Goal: Check status: Check status

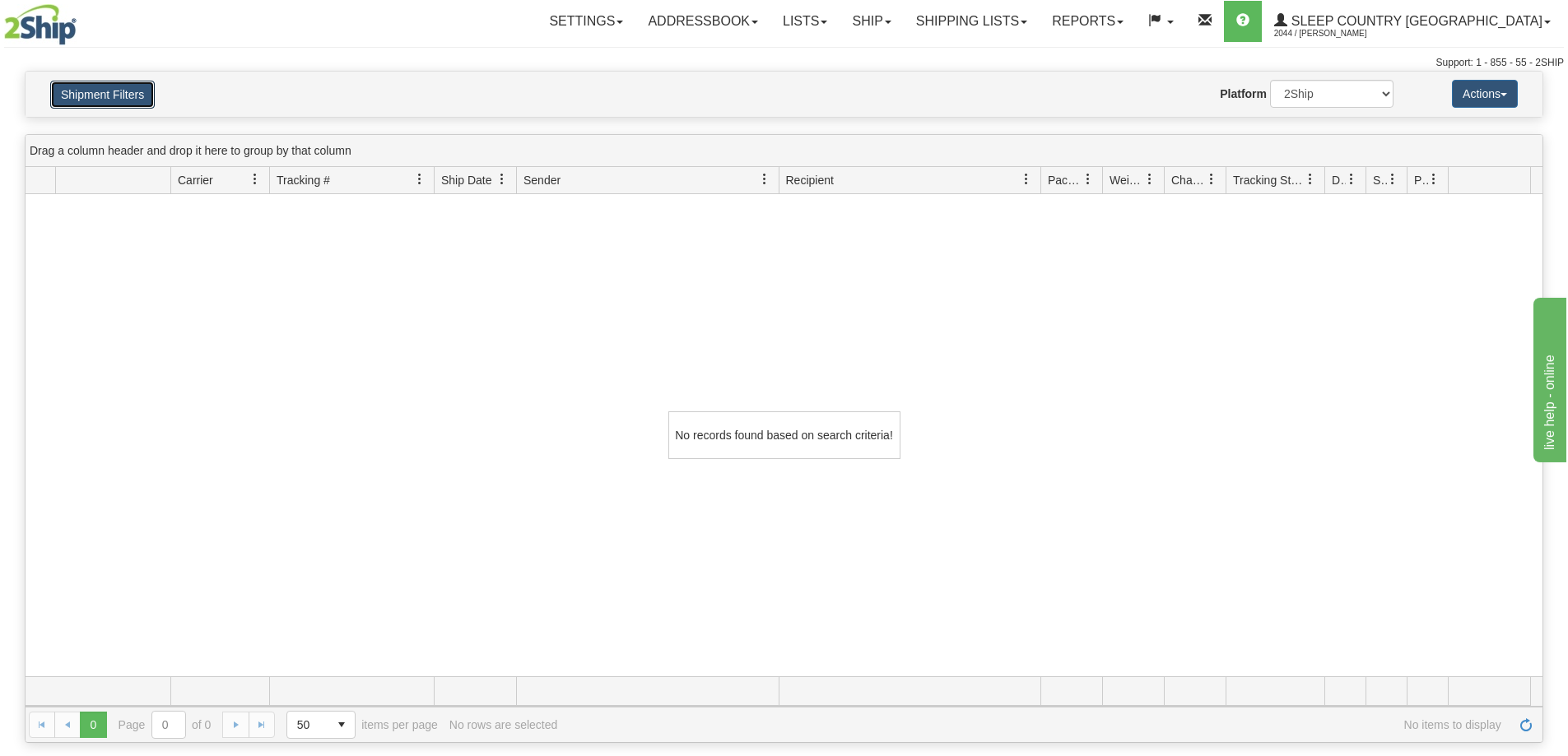
click at [95, 97] on button "Shipment Filters" at bounding box center [102, 94] width 104 height 28
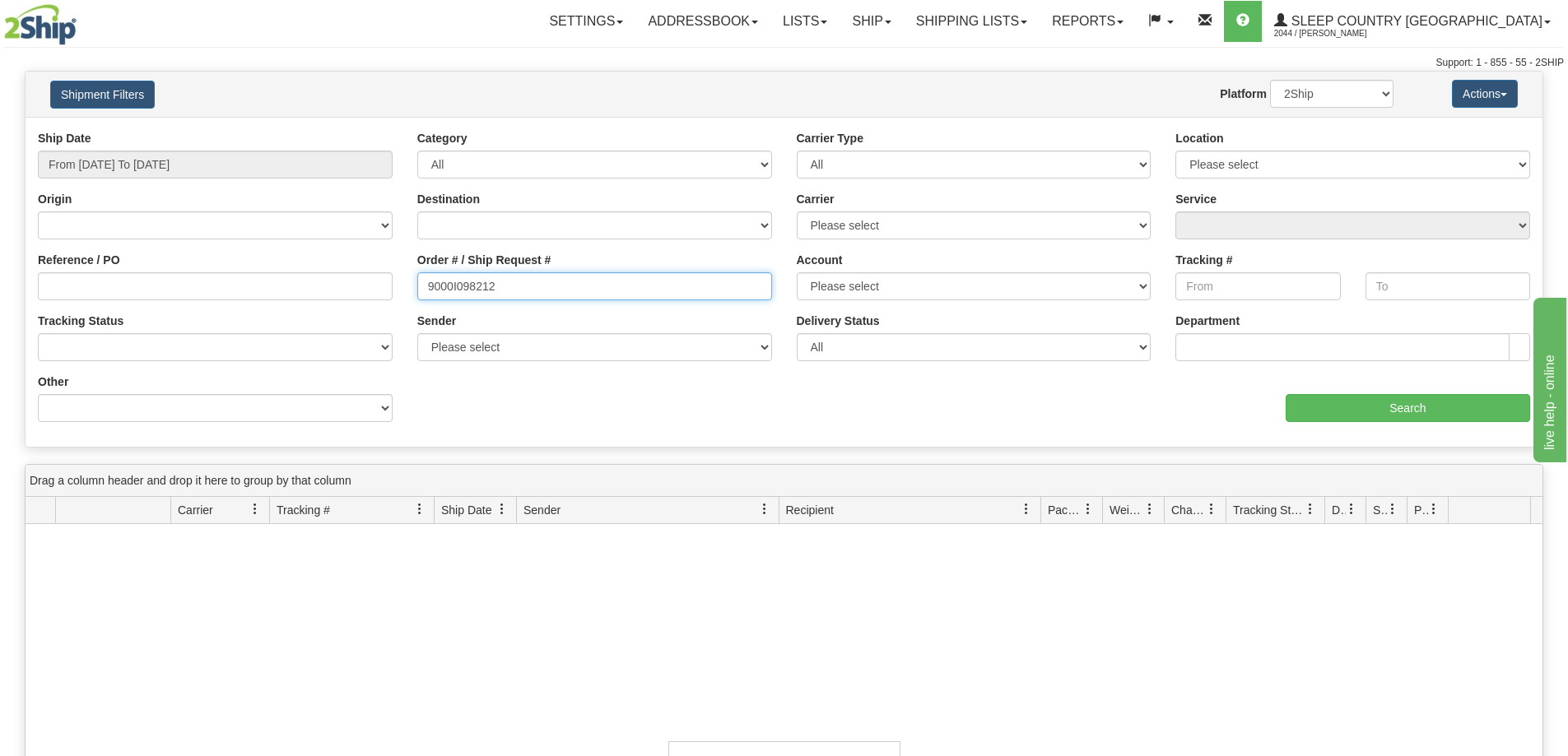
drag, startPoint x: 505, startPoint y: 297, endPoint x: 529, endPoint y: 280, distance: 29.4
click at [507, 297] on input "9000I098212" at bounding box center [594, 286] width 355 height 28
paste input "7I042835"
type input "9007I042835"
click at [192, 165] on input "From 08/19/2025 To 09/17/2025" at bounding box center [215, 164] width 355 height 28
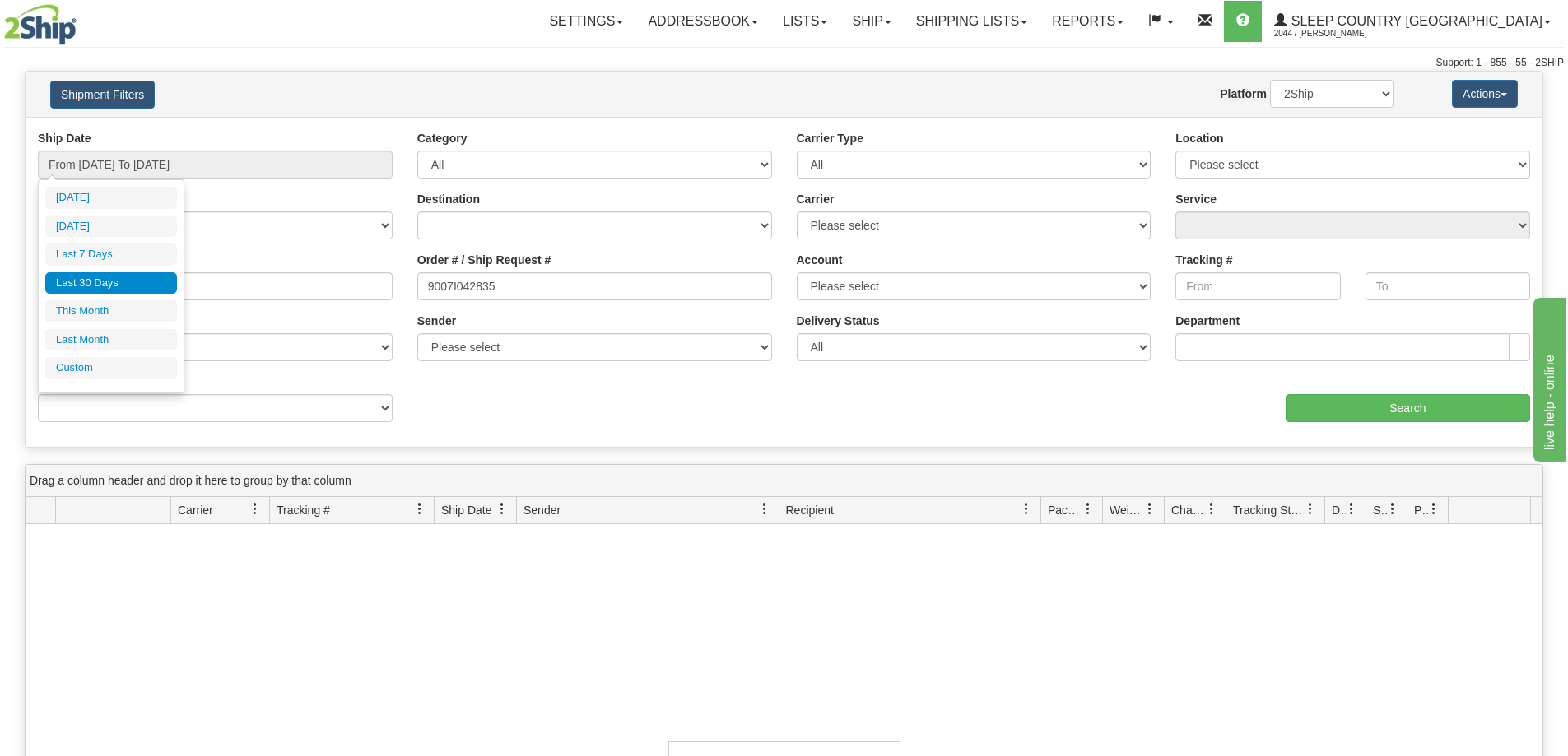
click at [144, 290] on li "Last 30 Days" at bounding box center [111, 283] width 131 height 22
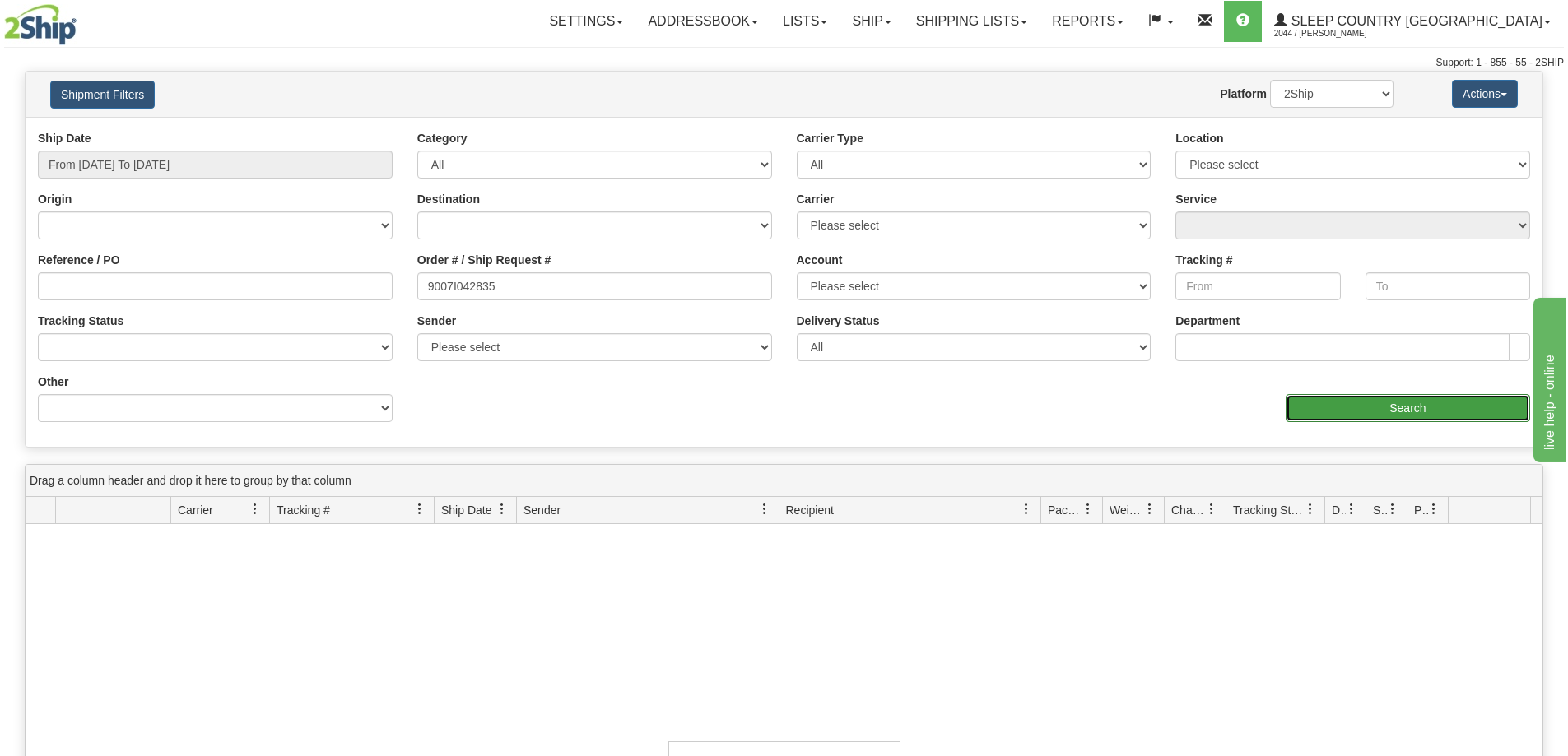
click at [1378, 403] on input "Search" at bounding box center [1407, 408] width 244 height 28
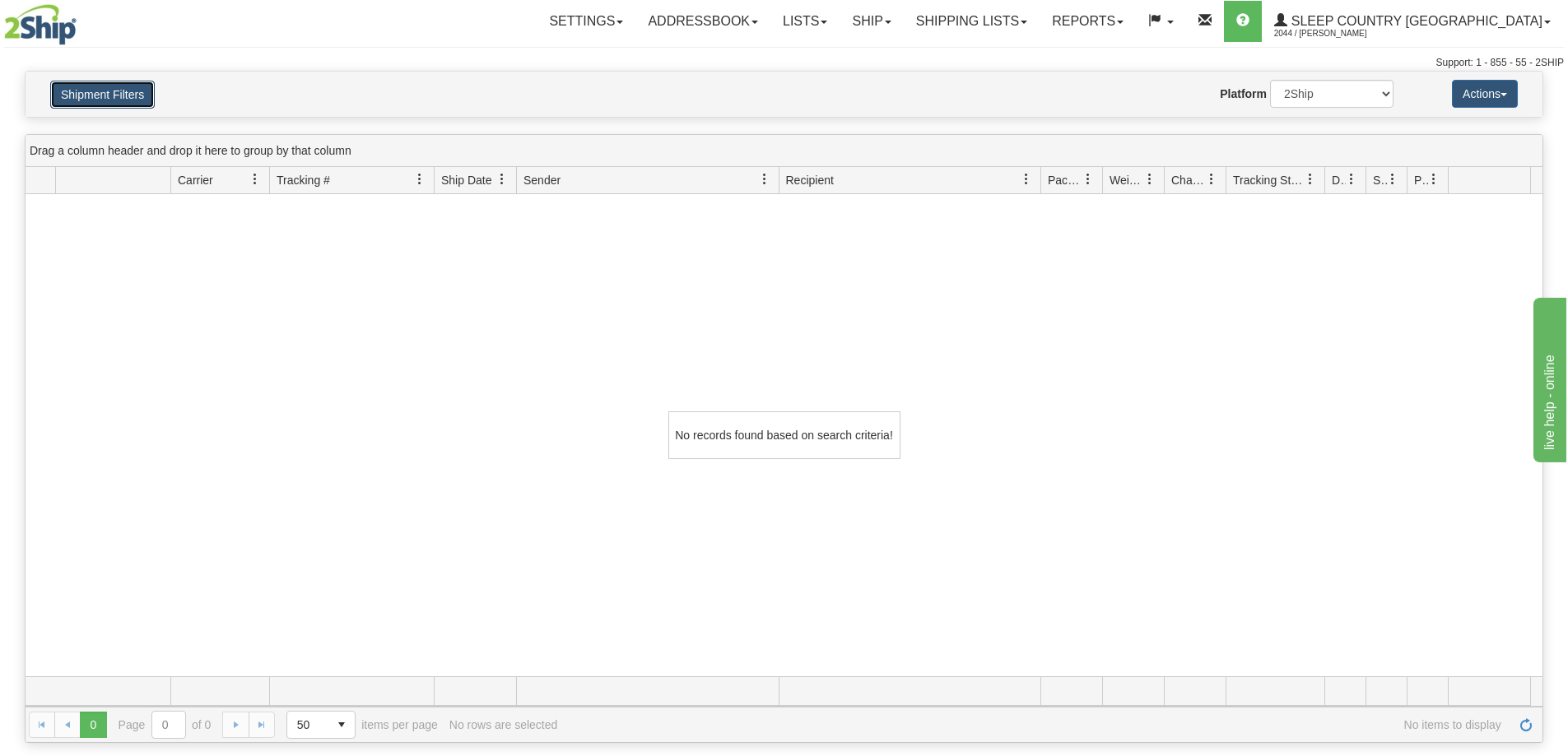
click at [100, 107] on button "Shipment Filters" at bounding box center [102, 94] width 104 height 28
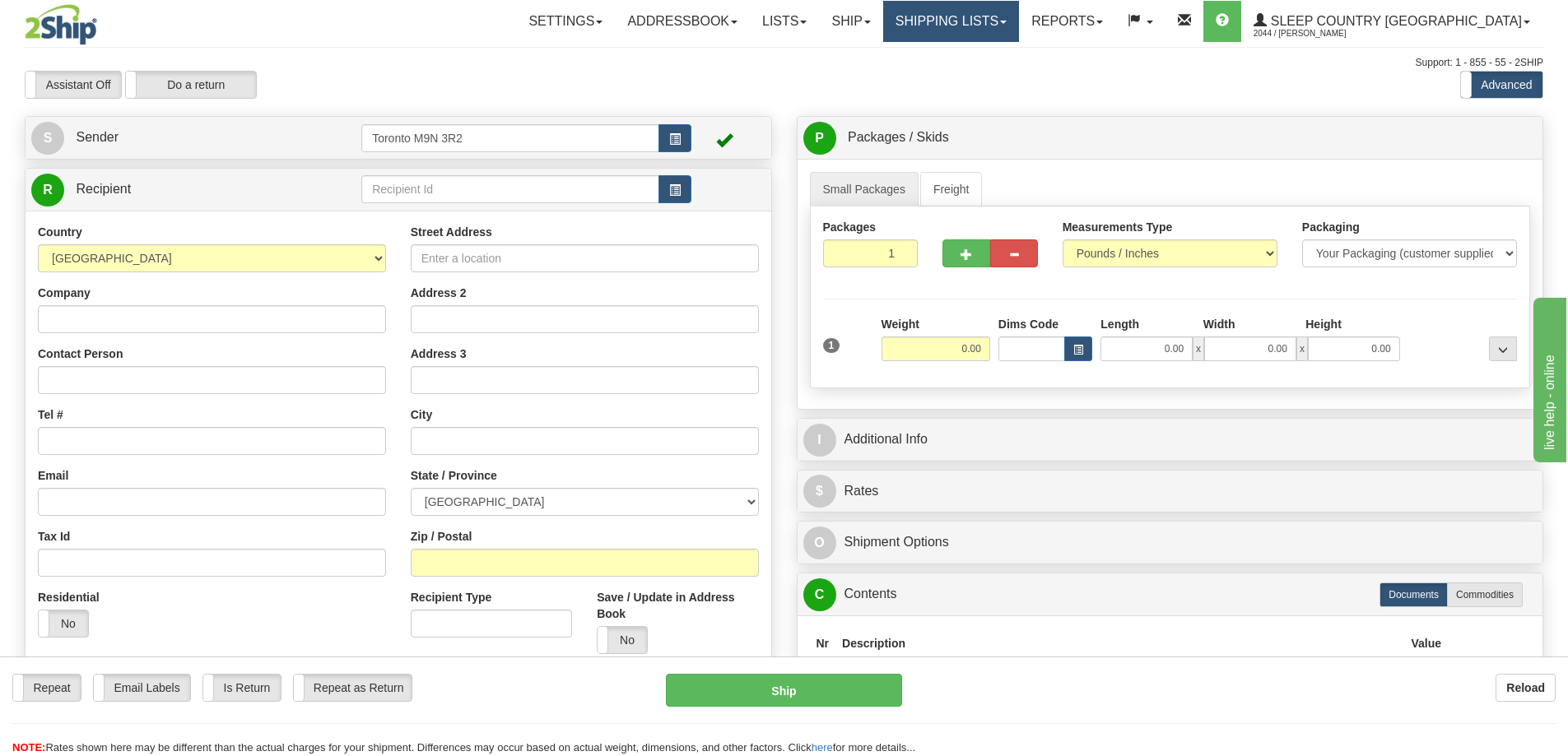
click at [1019, 22] on link "Shipping lists" at bounding box center [951, 22] width 136 height 41
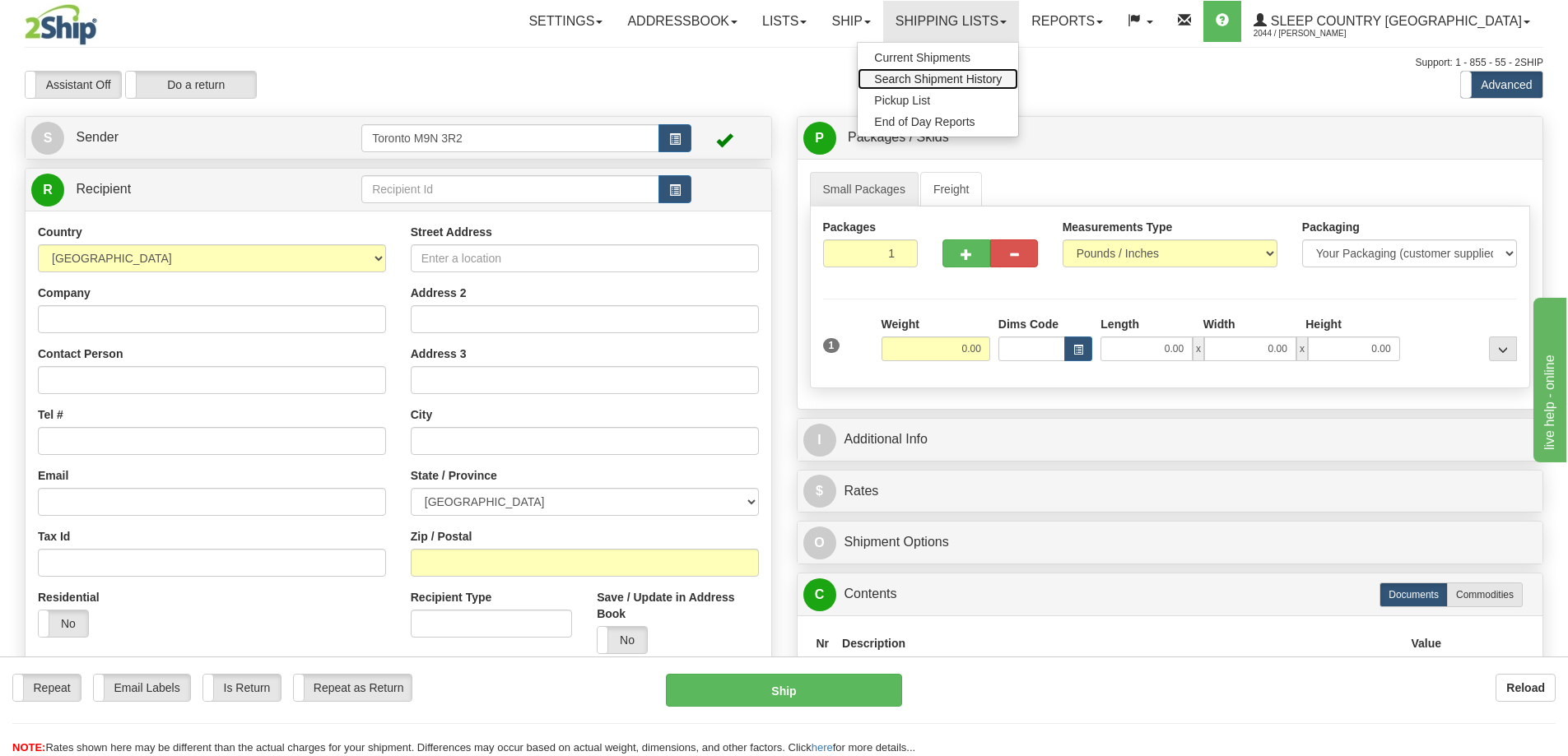
click at [1002, 78] on span "Search Shipment History" at bounding box center [938, 79] width 128 height 13
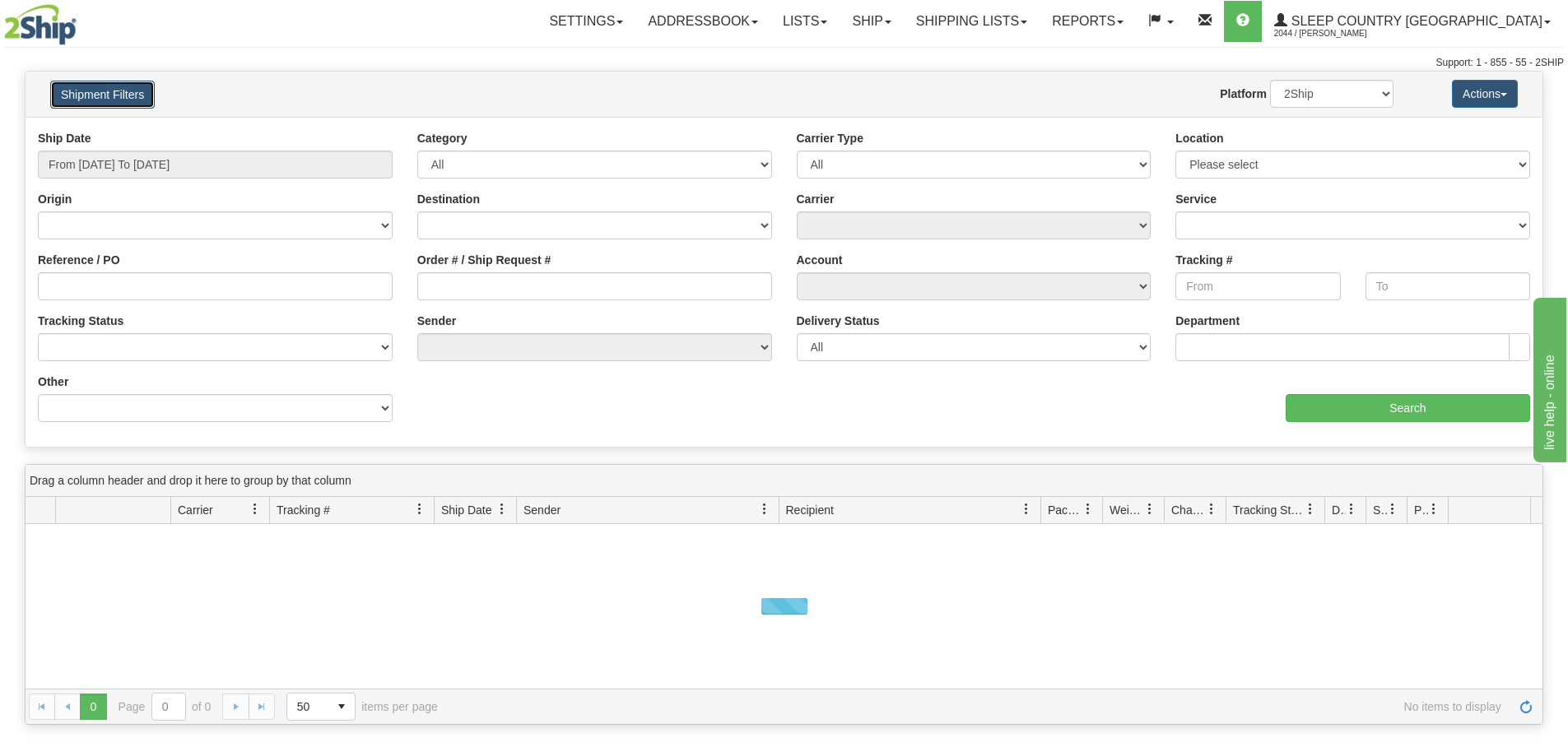
click at [116, 95] on button "Shipment Filters" at bounding box center [102, 94] width 104 height 28
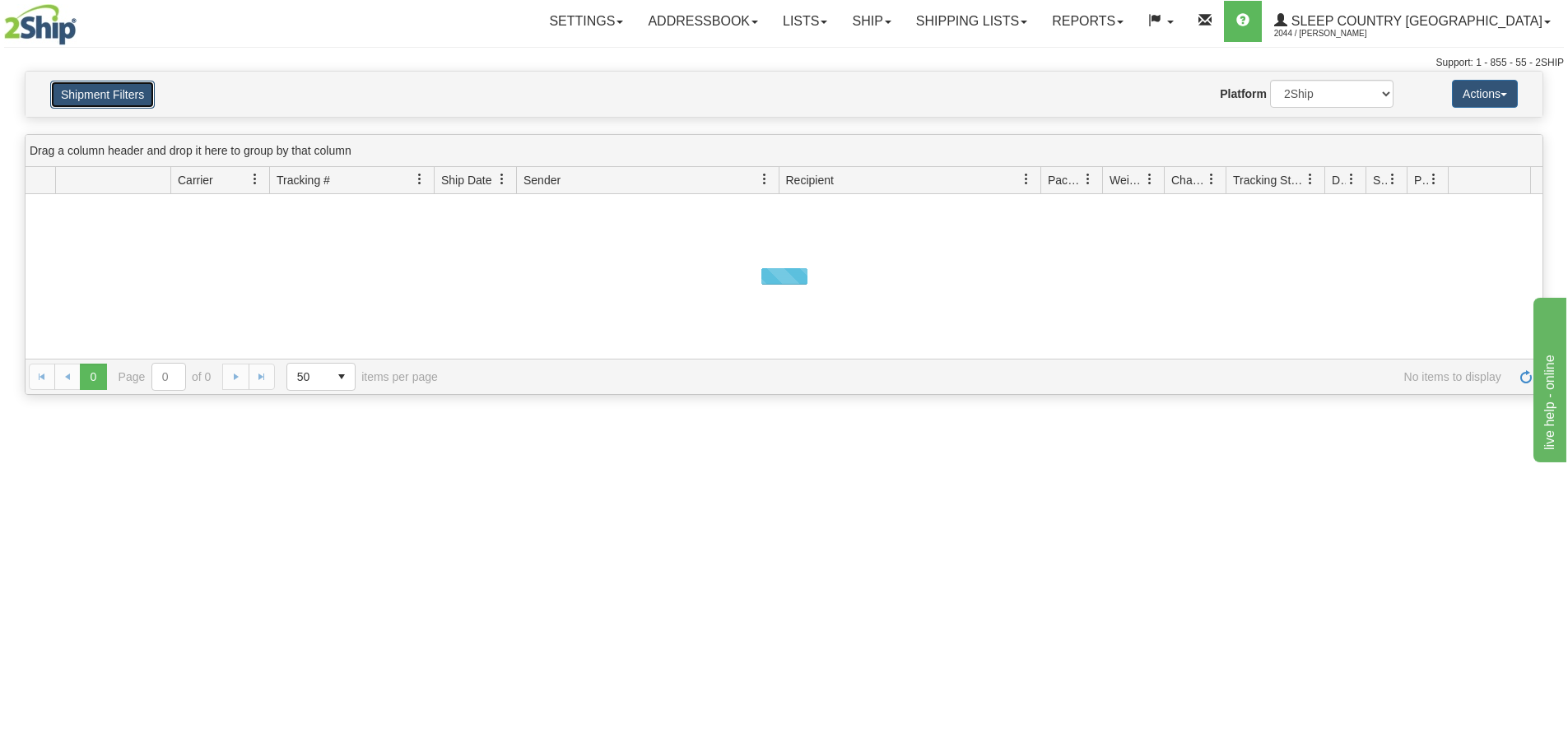
click at [116, 95] on button "Shipment Filters" at bounding box center [102, 94] width 104 height 28
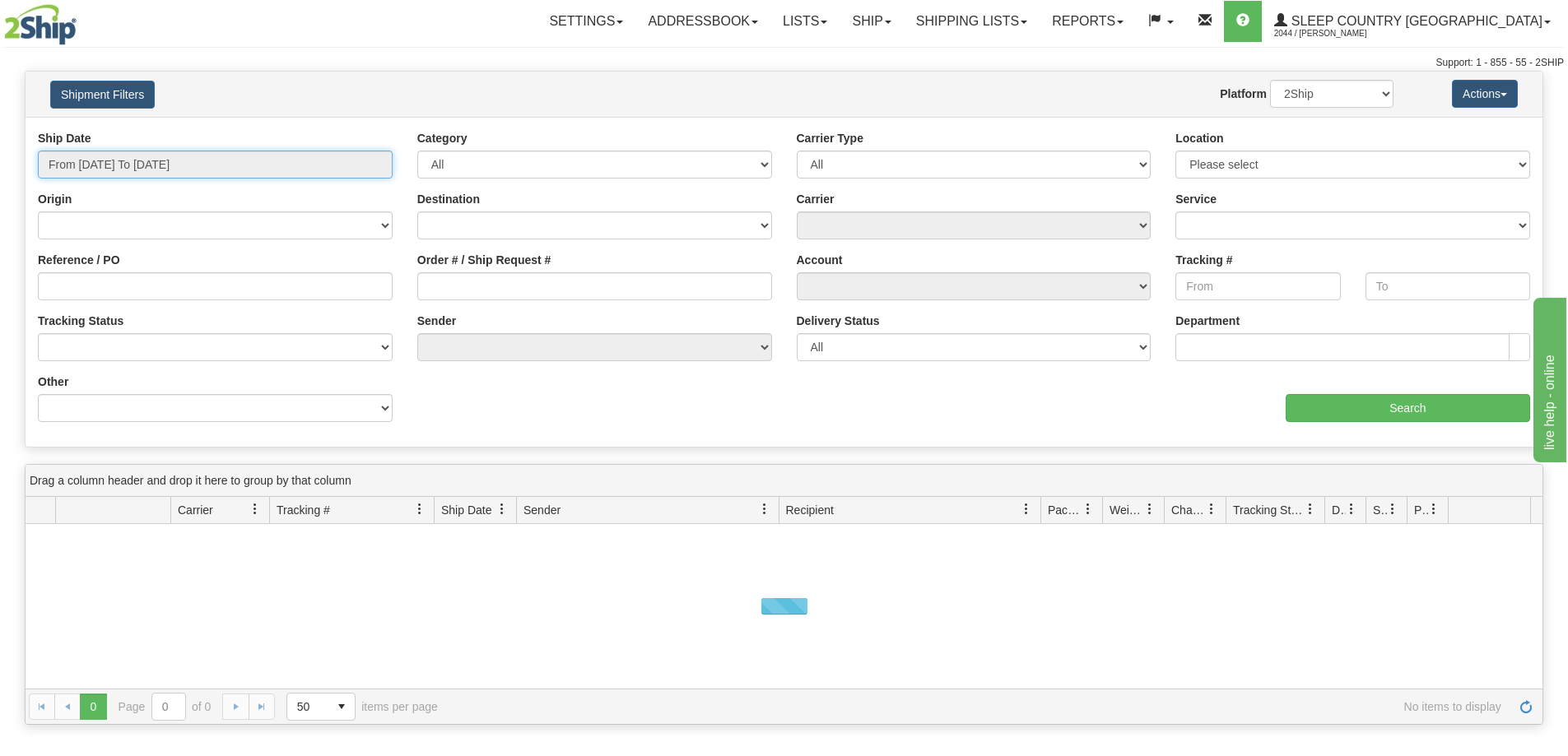
click at [278, 154] on input "From 09/18/2025 To 09/19/2025" at bounding box center [215, 164] width 355 height 28
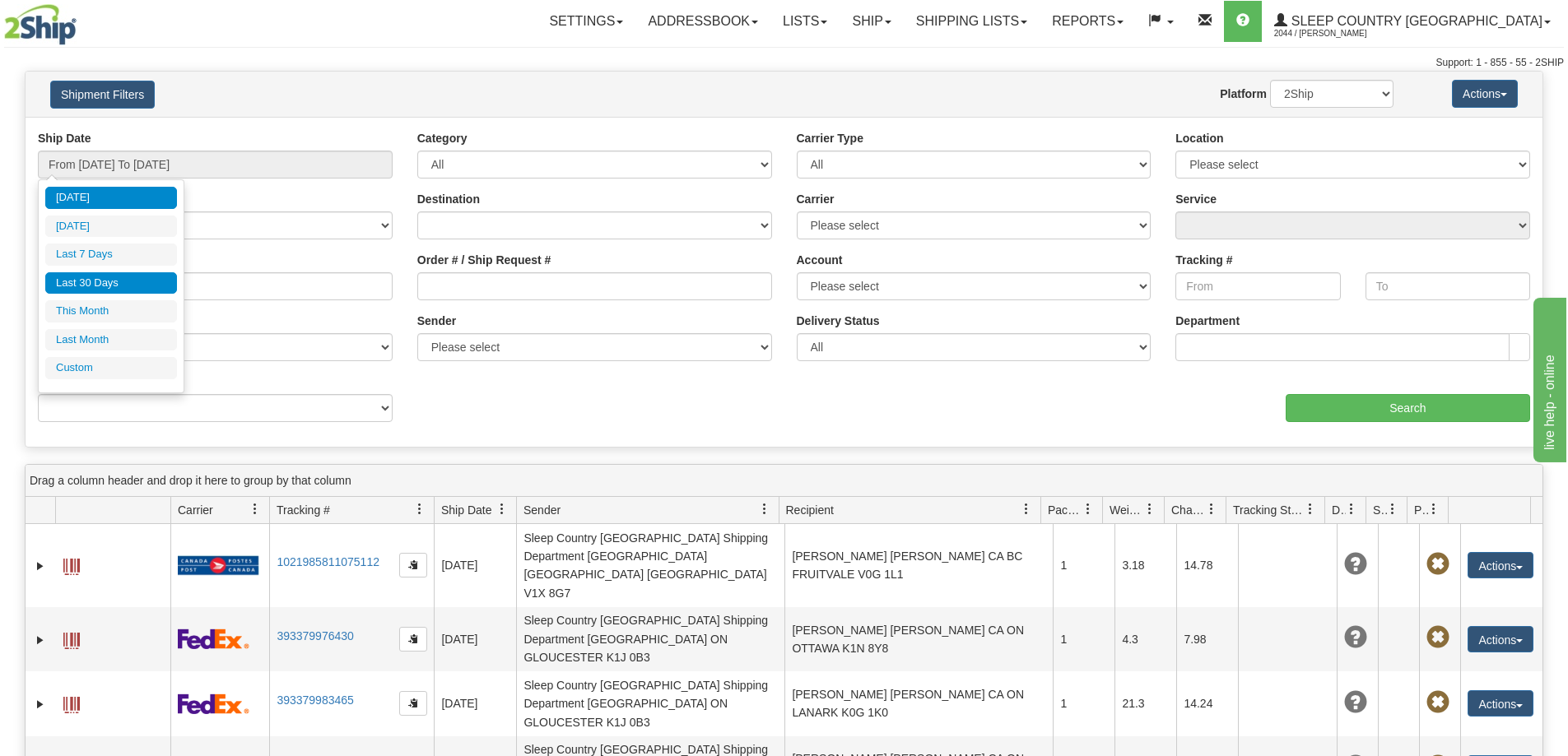
click at [137, 276] on li "Last 30 Days" at bounding box center [111, 283] width 131 height 22
type input "From 08/21/2025 To 09/19/2025"
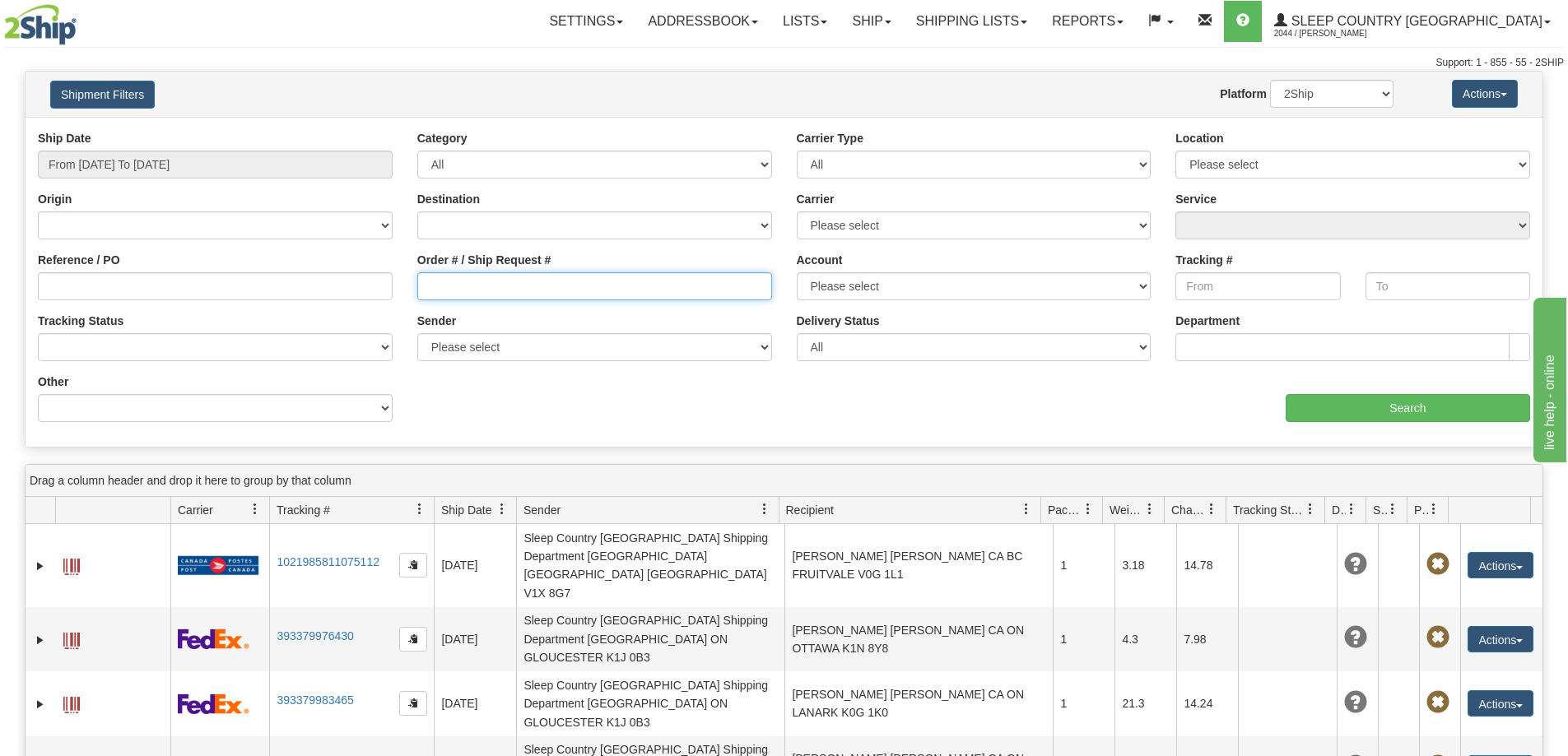
click at [564, 280] on input "Order # / Ship Request #" at bounding box center [594, 286] width 355 height 28
paste input "9007I042835"
type input "9007I042835"
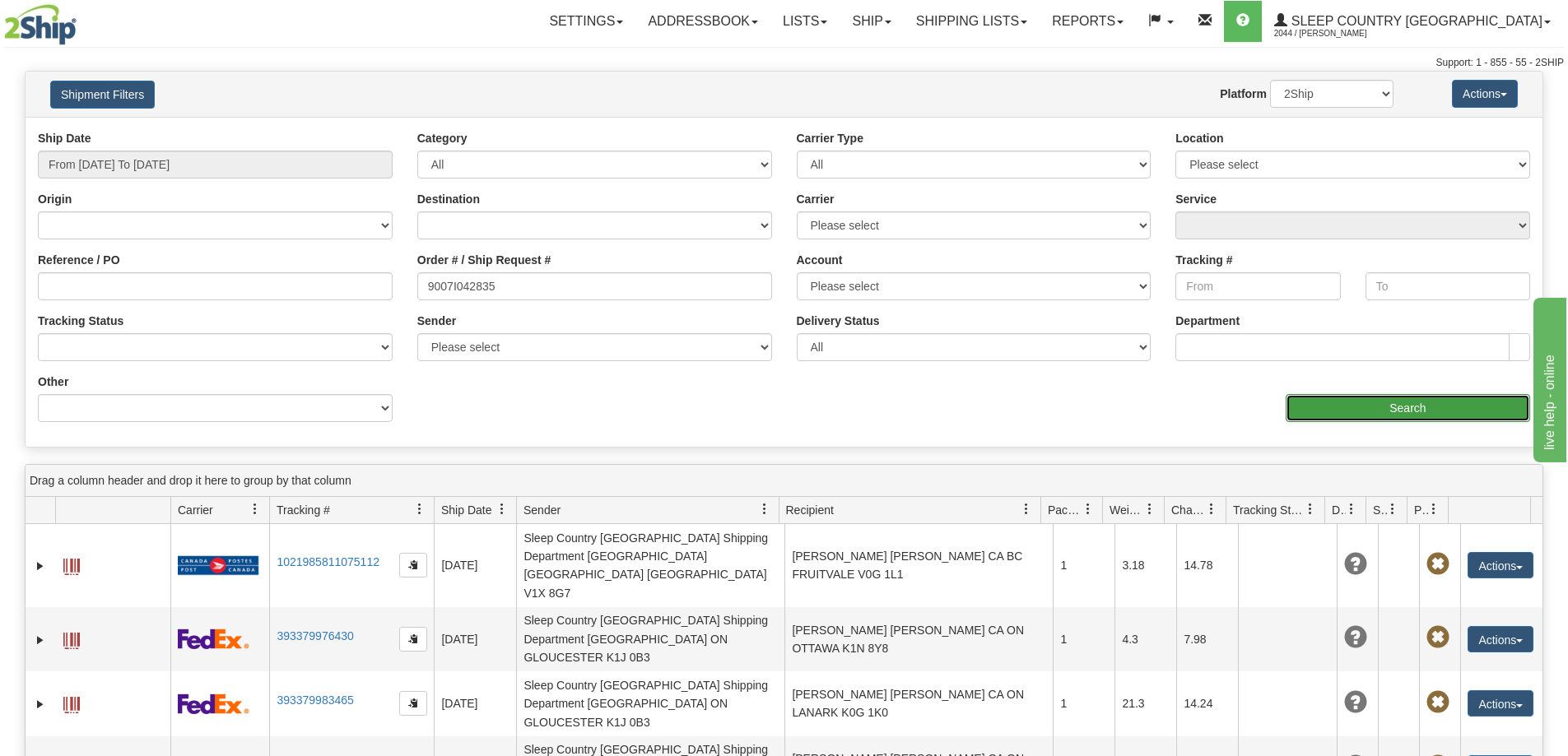
click at [1306, 406] on input "Search" at bounding box center [1407, 408] width 244 height 28
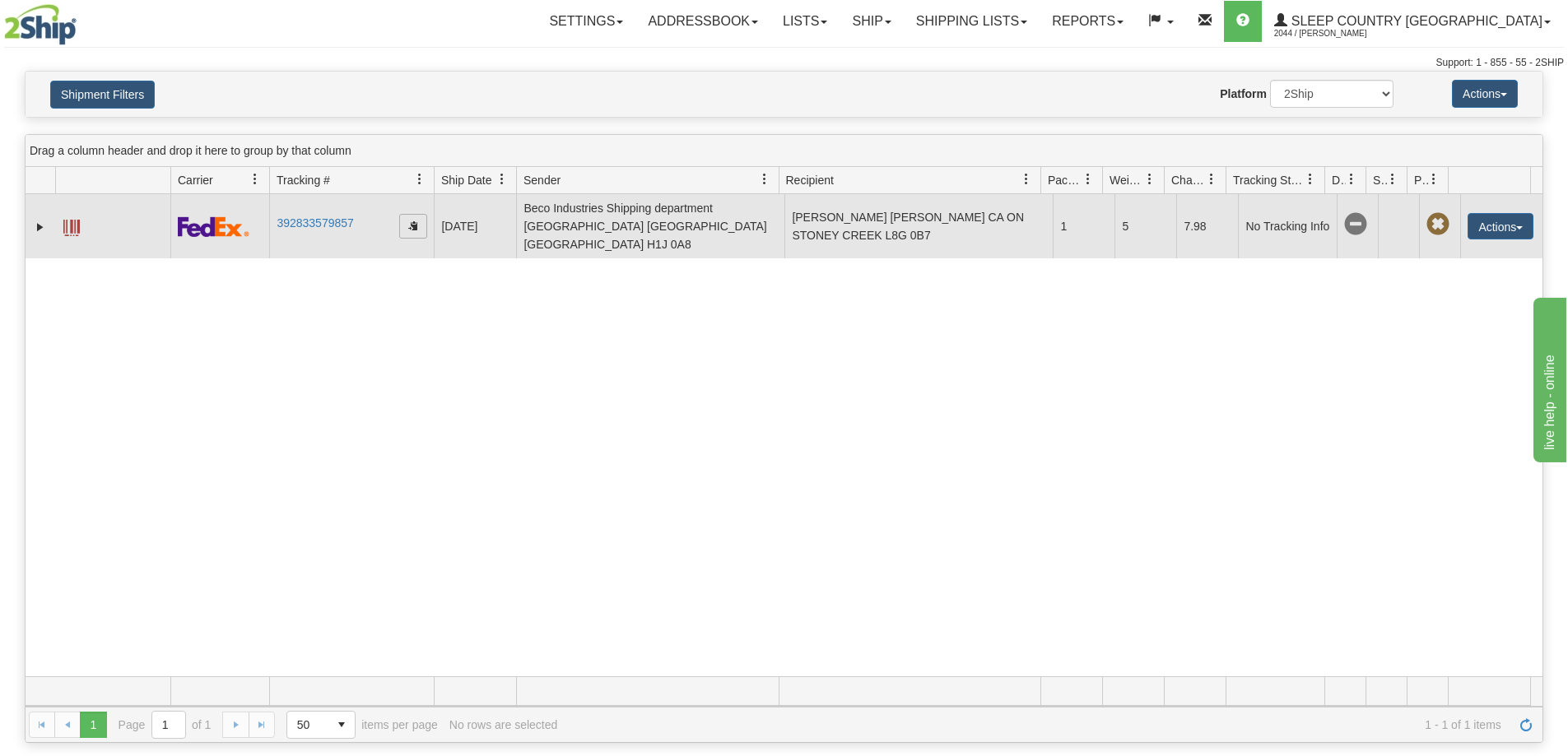
click at [410, 220] on span "button" at bounding box center [413, 224] width 9 height 9
